Goal: Check status: Check status

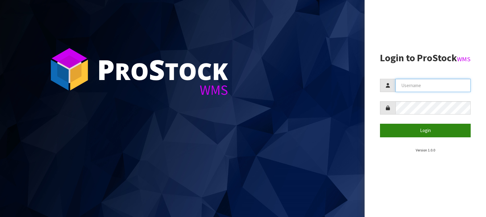
type input "LIFETIMEBRANDS"
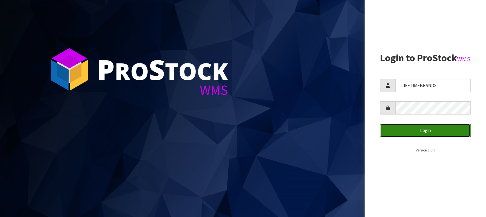
click at [423, 137] on button "Login" at bounding box center [425, 130] width 91 height 13
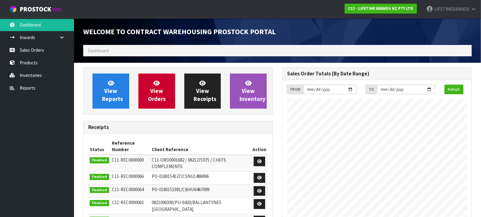
scroll to position [367, 199]
click at [27, 50] on link "Sales Orders" at bounding box center [37, 50] width 74 height 13
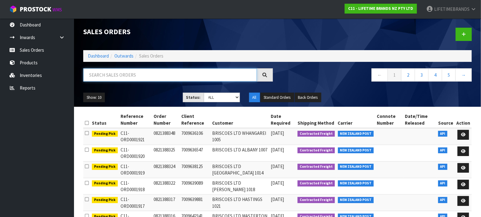
click at [136, 75] on input "text" at bounding box center [170, 74] width 174 height 13
type input "0821334206"
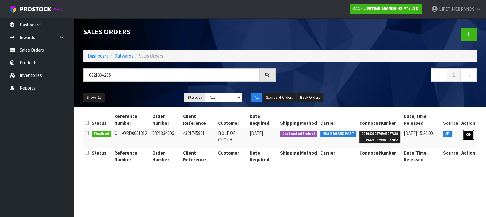
click at [472, 133] on link at bounding box center [468, 135] width 11 height 10
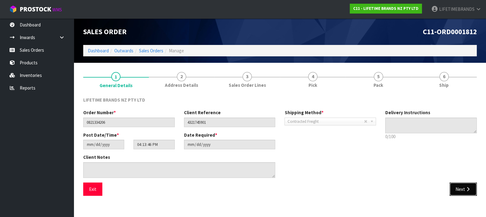
click at [458, 185] on button "Next" at bounding box center [463, 189] width 27 height 13
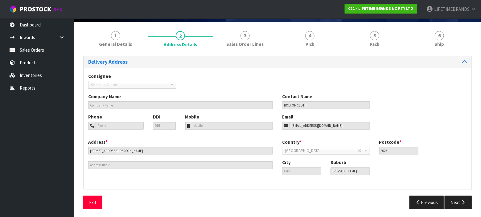
scroll to position [42, 0]
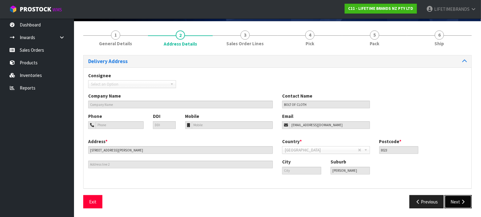
click at [455, 202] on button "Next" at bounding box center [457, 201] width 27 height 13
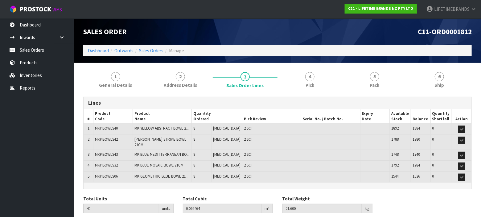
scroll to position [18, 0]
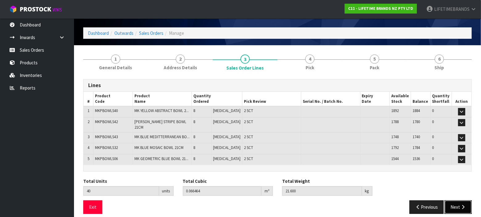
click at [460, 205] on icon "button" at bounding box center [463, 207] width 6 height 5
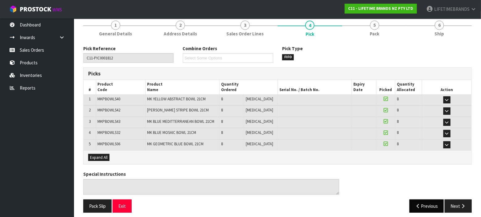
scroll to position [54, 0]
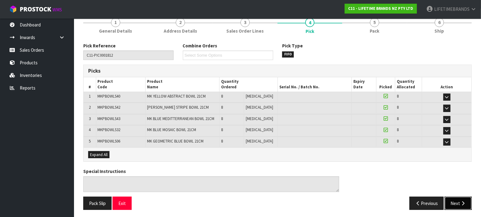
click at [459, 200] on button "Next" at bounding box center [457, 203] width 27 height 13
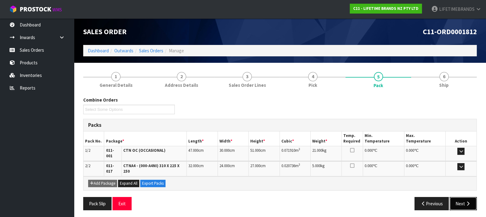
click at [465, 202] on icon "button" at bounding box center [468, 204] width 6 height 5
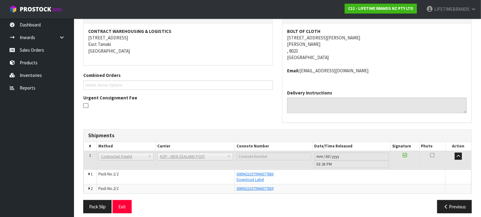
scroll to position [91, 0]
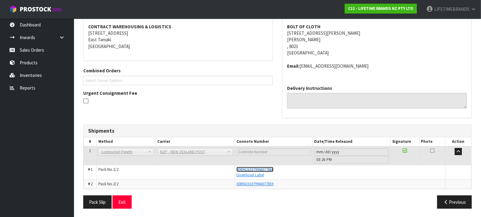
click at [248, 169] on span "00894210379946077866" at bounding box center [254, 169] width 37 height 5
